Goal: Task Accomplishment & Management: Manage account settings

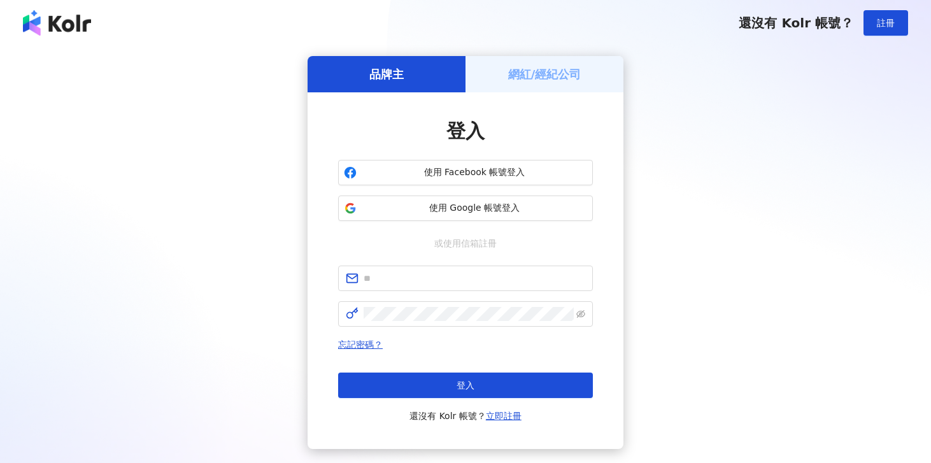
click at [510, 66] on h5 "網紅/經紀公司" at bounding box center [544, 74] width 73 height 16
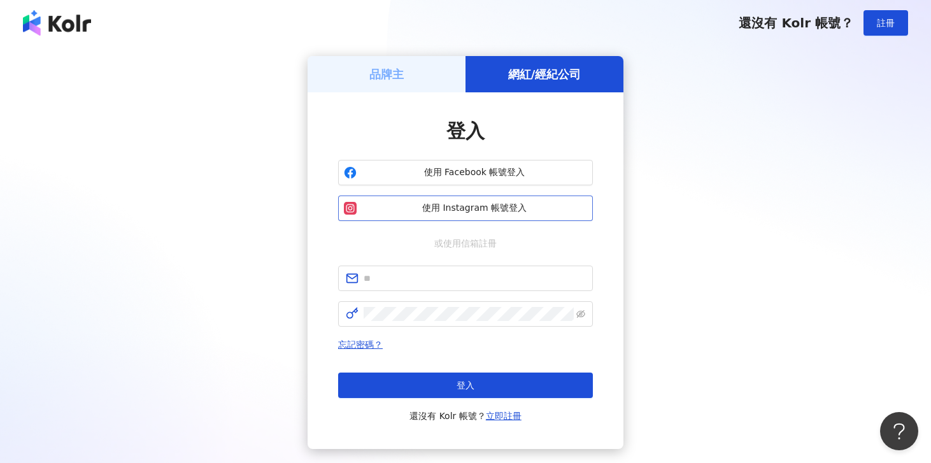
click at [454, 212] on span "使用 Instagram 帳號登入" at bounding box center [474, 208] width 225 height 13
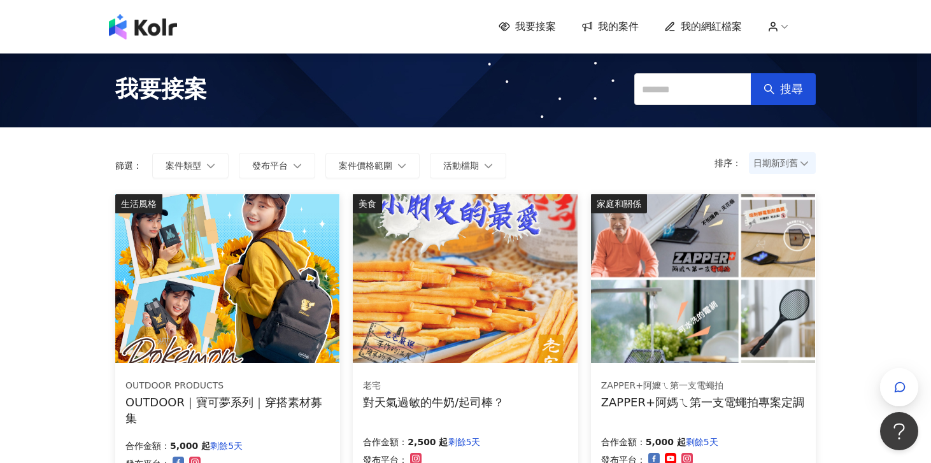
click at [623, 27] on span "我的案件" at bounding box center [618, 27] width 41 height 14
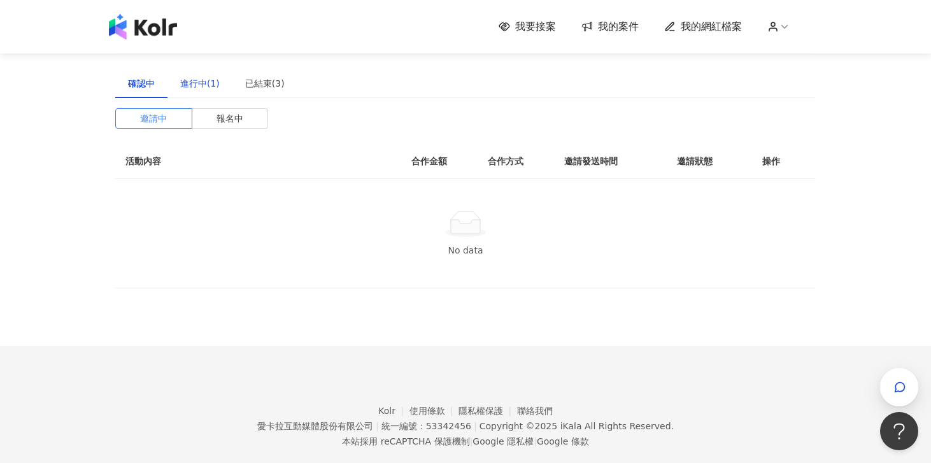
click at [205, 78] on div "進行中(1)" at bounding box center [199, 83] width 39 height 14
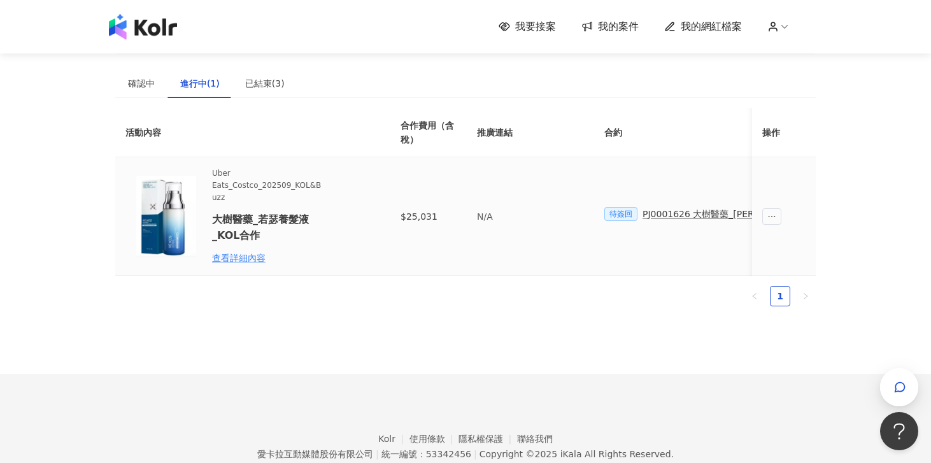
click at [690, 215] on div "PJ0001626 大樹醫藥_[PERSON_NAME]養髮液_KOL合作" at bounding box center [758, 214] width 231 height 14
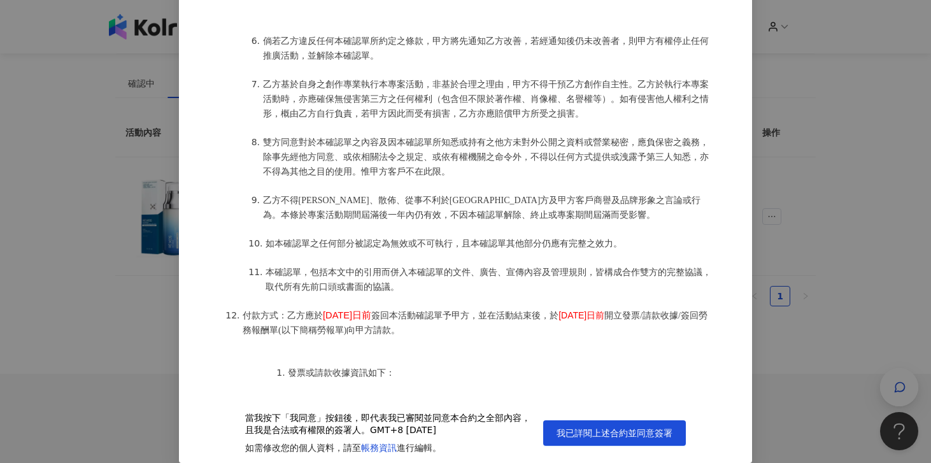
scroll to position [1642, 0]
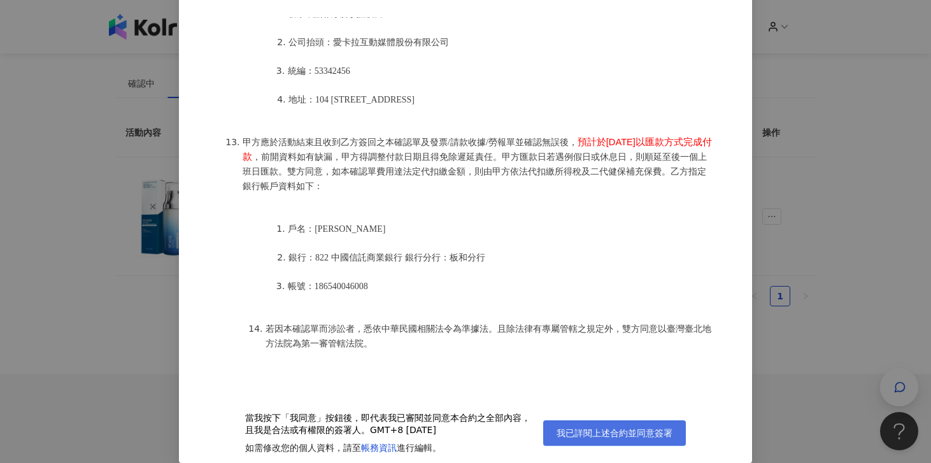
click at [579, 429] on span "我已詳閱上述合約並同意簽署" at bounding box center [615, 433] width 116 height 10
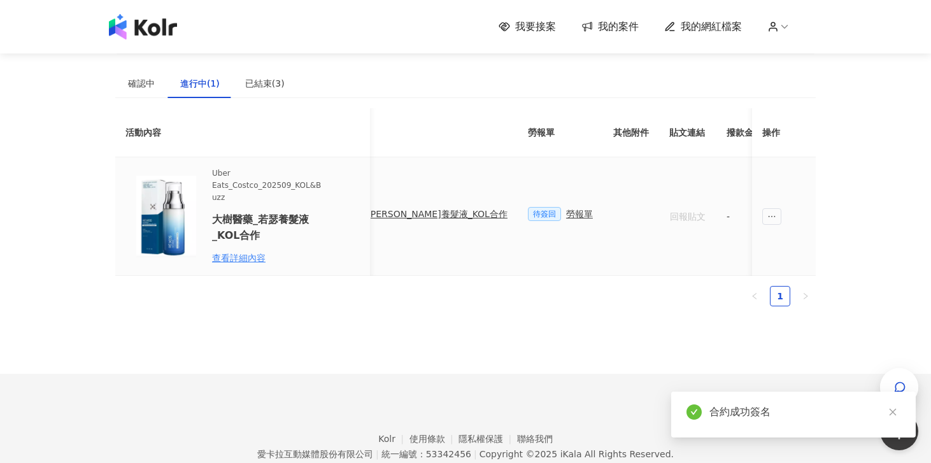
scroll to position [0, 369]
click at [564, 217] on div "勞報單" at bounding box center [577, 214] width 27 height 14
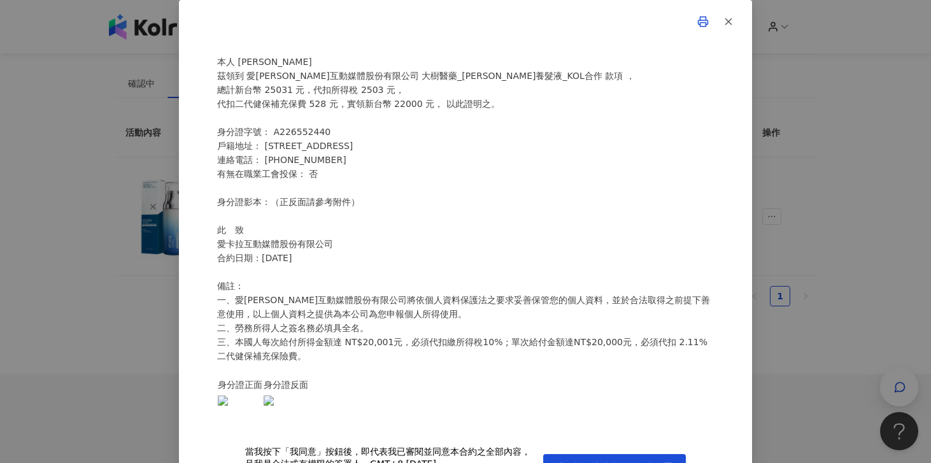
scroll to position [34, 0]
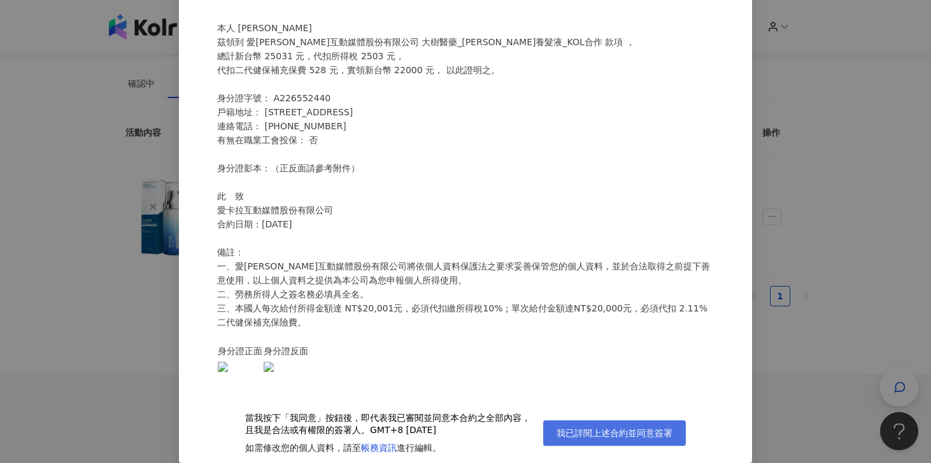
click at [661, 436] on span "我已詳閱上述合約並同意簽署" at bounding box center [615, 433] width 116 height 10
